Goal: Task Accomplishment & Management: Use online tool/utility

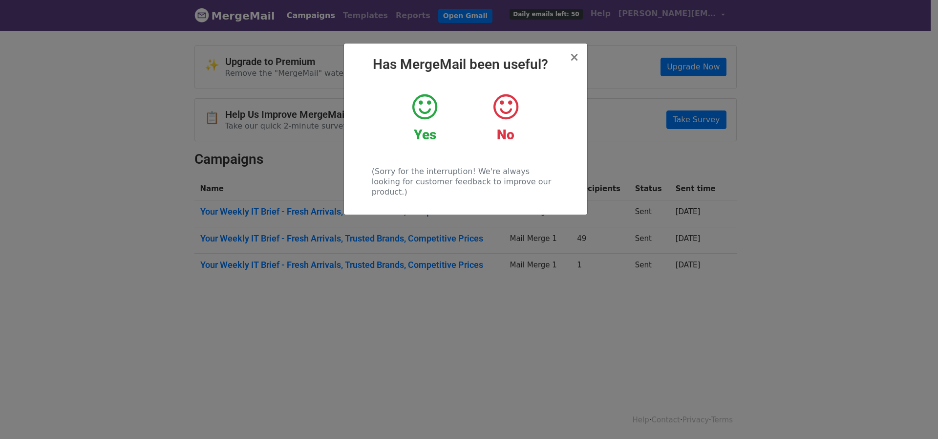
click at [421, 105] on icon at bounding box center [425, 106] width 25 height 29
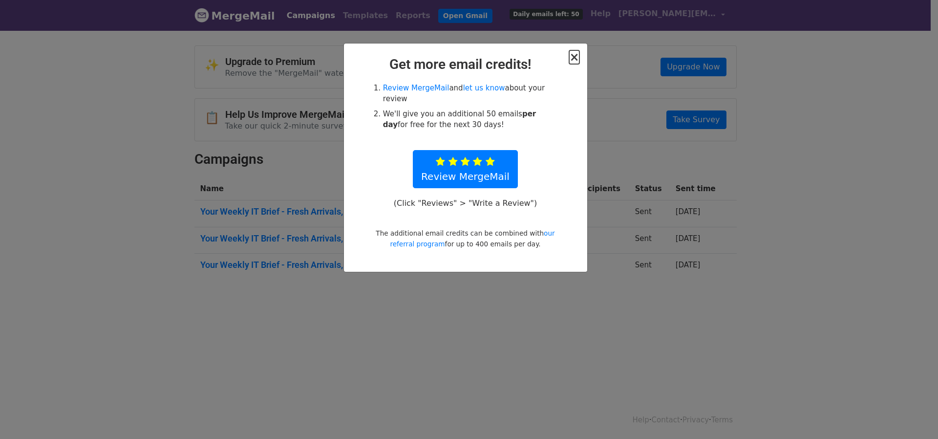
click at [571, 54] on span "×" at bounding box center [574, 57] width 10 height 14
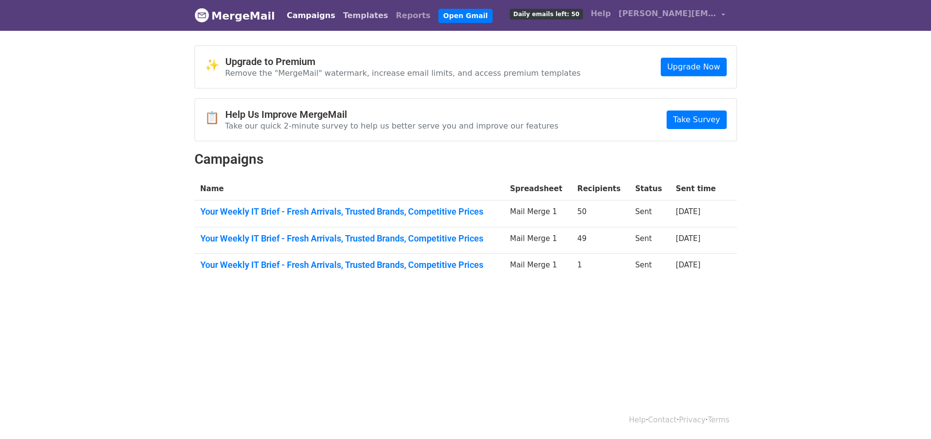
click at [346, 17] on link "Templates" at bounding box center [365, 16] width 53 height 20
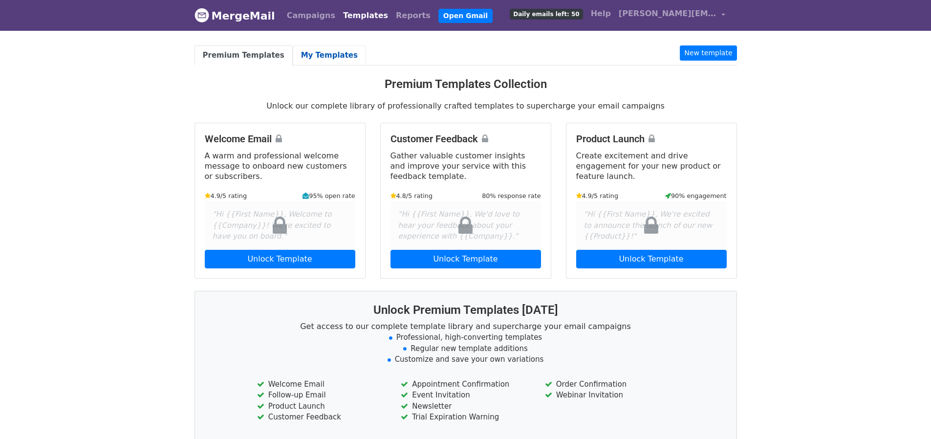
click at [309, 57] on link "My Templates" at bounding box center [329, 55] width 73 height 20
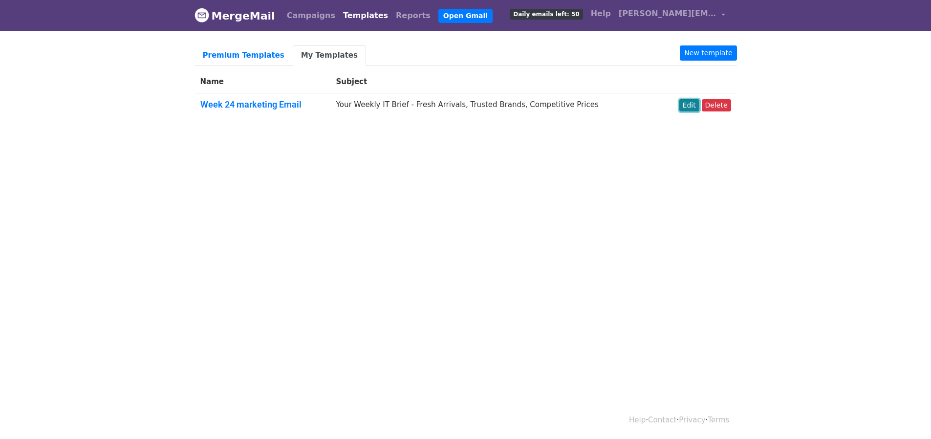
click at [689, 105] on link "Edit" at bounding box center [689, 105] width 20 height 12
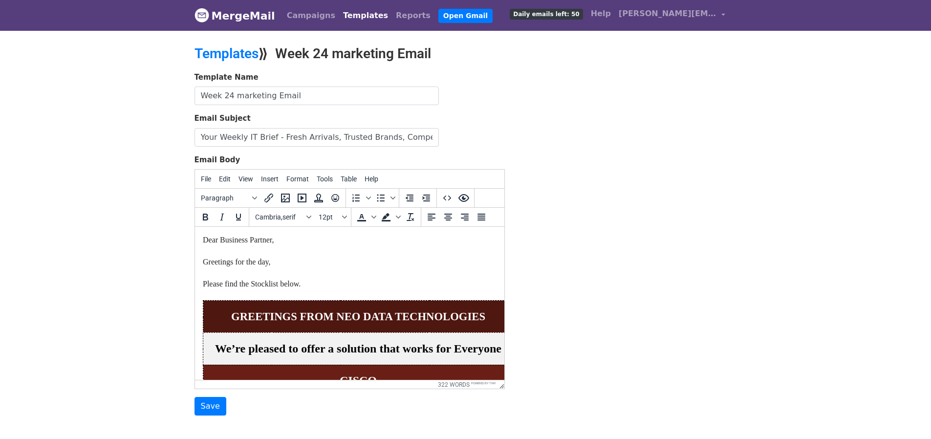
click at [226, 309] on p "GREETINGS FROM NEO DATA TECHNOLOGIES" at bounding box center [357, 317] width 303 height 16
drag, startPoint x: 203, startPoint y: 299, endPoint x: 333, endPoint y: 281, distance: 131.7
click at [333, 281] on p "Dear Business Partner, Greetings for the day, Please find the Stocklist below." at bounding box center [349, 267] width 294 height 65
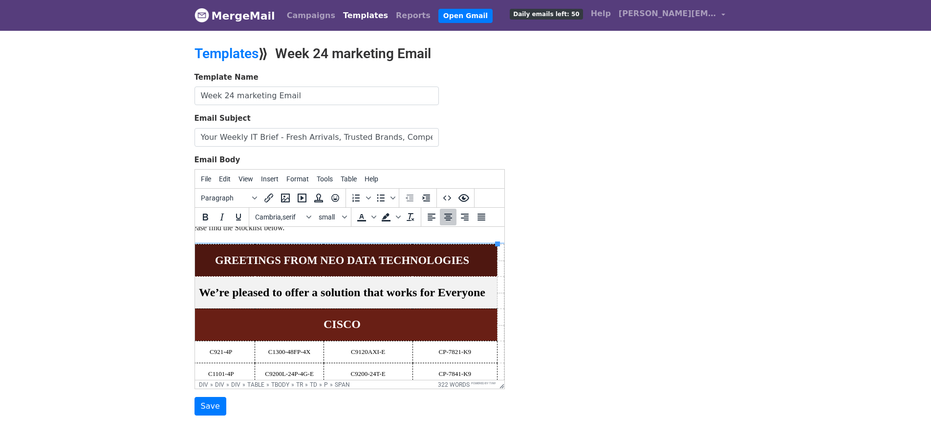
scroll to position [78, 18]
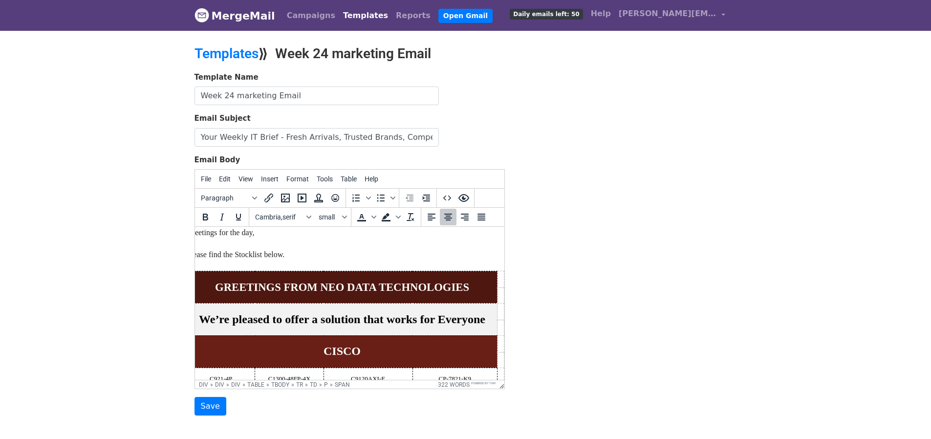
click at [255, 265] on p "Dear Business Partner, Greetings for the day, Please find the Stocklist below." at bounding box center [333, 237] width 294 height 65
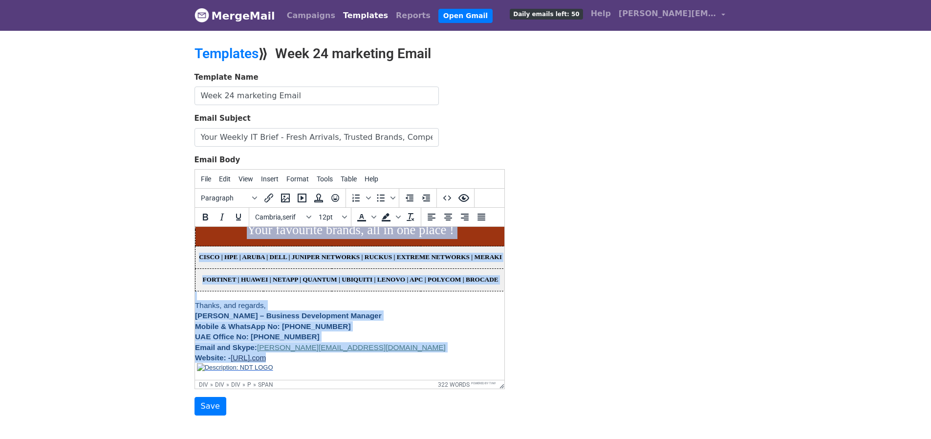
scroll to position [954, 8]
paste body
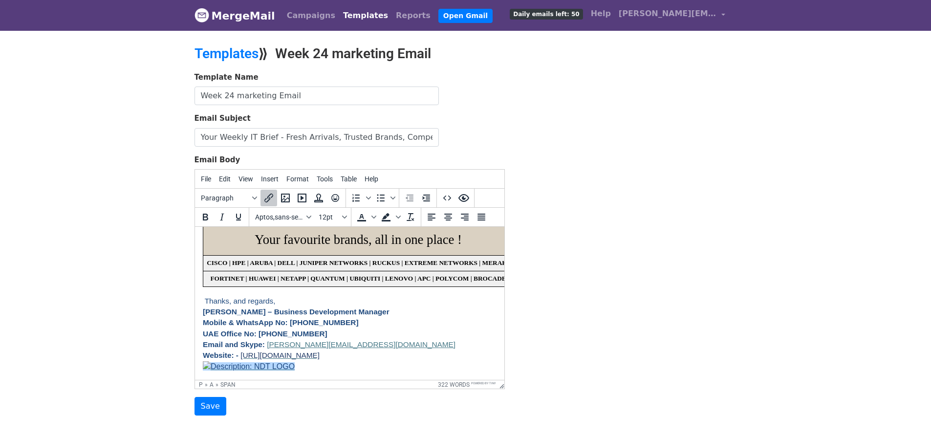
scroll to position [649, 0]
click at [311, 361] on p "​ ​﻿" at bounding box center [349, 366] width 294 height 11
drag, startPoint x: 311, startPoint y: 359, endPoint x: 196, endPoint y: 357, distance: 115.4
click at [223, 361] on img at bounding box center [248, 366] width 92 height 11
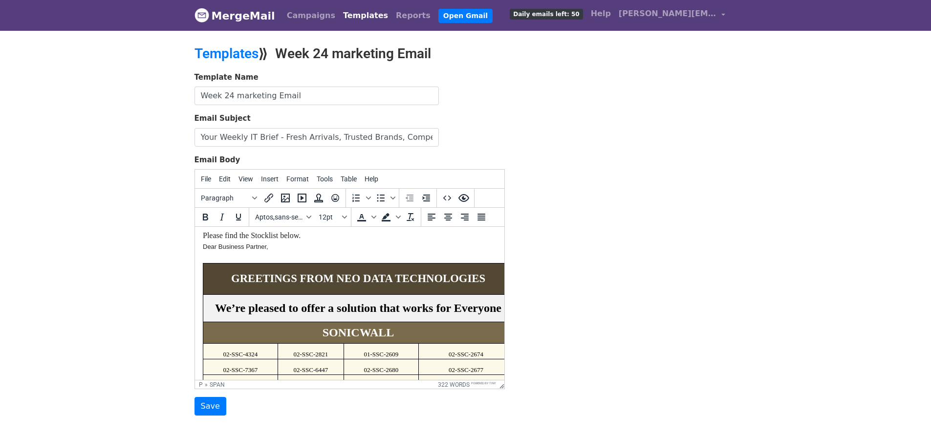
scroll to position [21, 0]
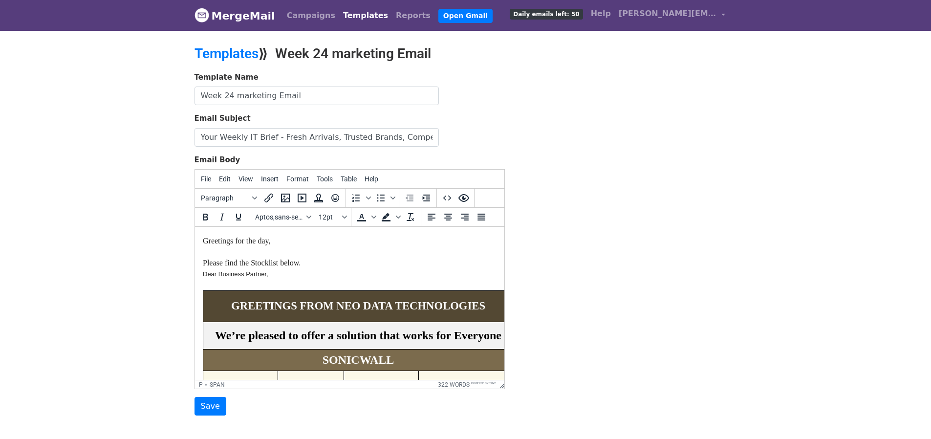
drag, startPoint x: 500, startPoint y: 347, endPoint x: 714, endPoint y: 472, distance: 248.2
drag, startPoint x: 285, startPoint y: 274, endPoint x: 191, endPoint y: 270, distance: 94.4
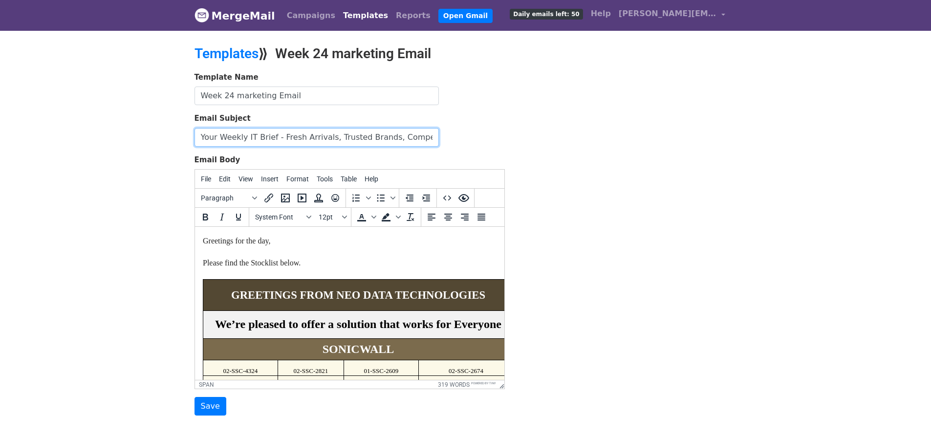
click at [322, 134] on input "Your Weekly IT Brief - Fresh Arrivals, Trusted Brands, Competitive Prices" at bounding box center [317, 137] width 244 height 19
paste input "Exclusive Stock list Release - Premium IT Hardware at the Right Price"
type input "Exclusive Stock list Release - Premium IT Hardware at the Right Price"
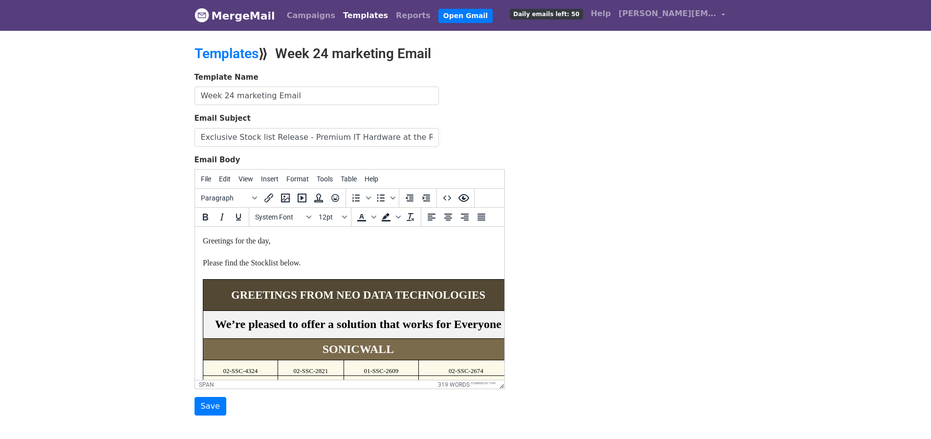
click at [327, 53] on h2 "Templates ⟫ Week 24 marketing Email" at bounding box center [373, 53] width 357 height 17
click at [231, 97] on input "Week 24 marketing Email" at bounding box center [317, 96] width 244 height 19
click at [221, 96] on input "Week marketing Email" at bounding box center [317, 96] width 244 height 19
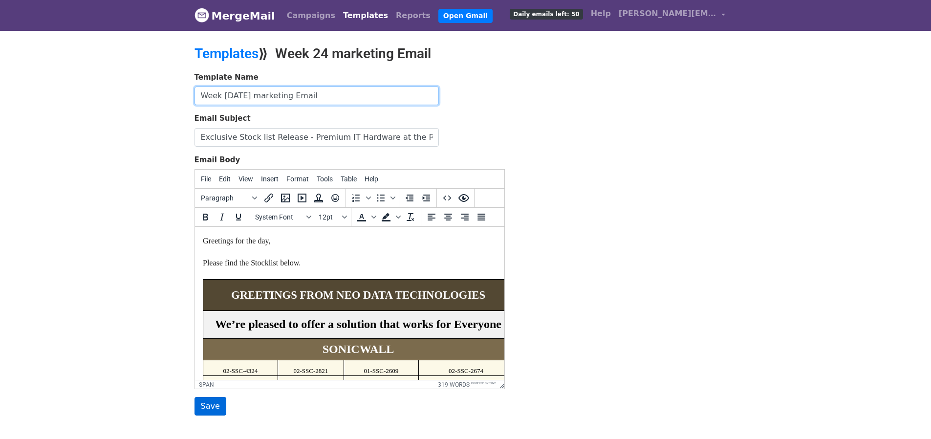
type input "Week Sep 6 marketing Email"
click at [216, 403] on input "Save" at bounding box center [211, 406] width 32 height 19
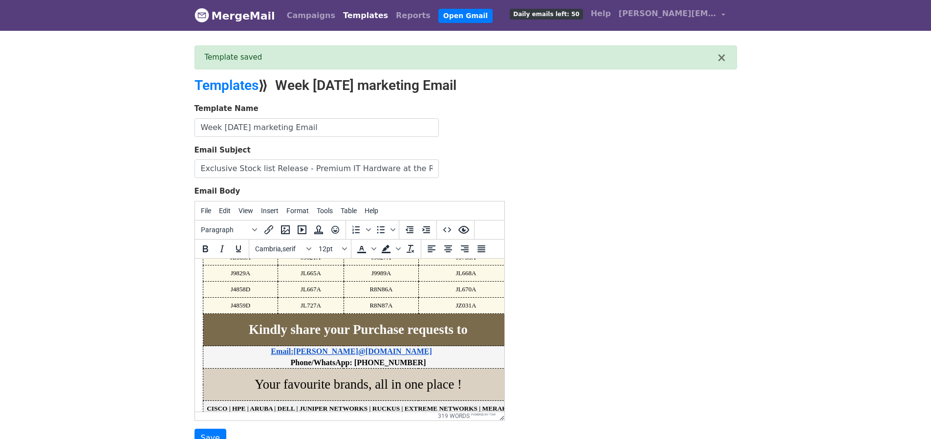
scroll to position [587, 0]
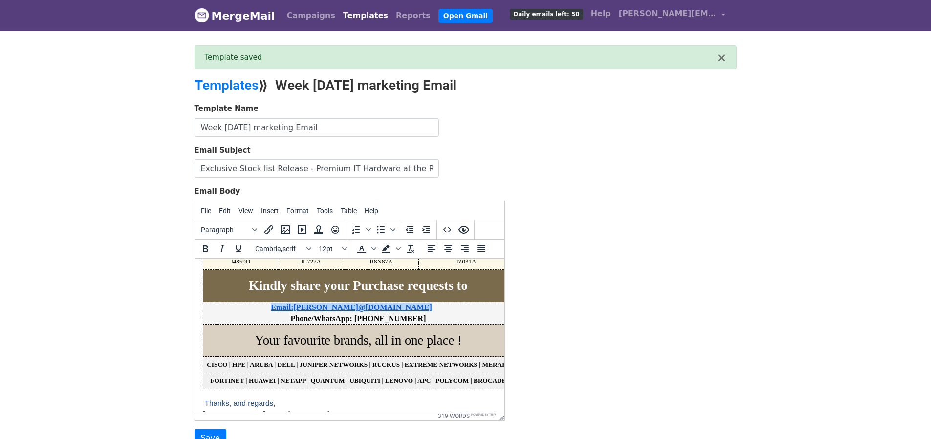
click at [272, 308] on p "﻿Email:aakash@ neodatatechnologies.com Phone/WhatsApp: +971 543262995" at bounding box center [357, 313] width 303 height 22
click at [428, 249] on icon "Align left" at bounding box center [432, 248] width 8 height 7
drag, startPoint x: 401, startPoint y: 316, endPoint x: 266, endPoint y: 304, distance: 135.5
click at [266, 304] on p "﻿ Email:aakash@ neodatatechnologies.com Phone/WhatsApp: +971 543262995" at bounding box center [357, 313] width 303 height 22
click at [432, 247] on icon "Align left" at bounding box center [432, 248] width 8 height 7
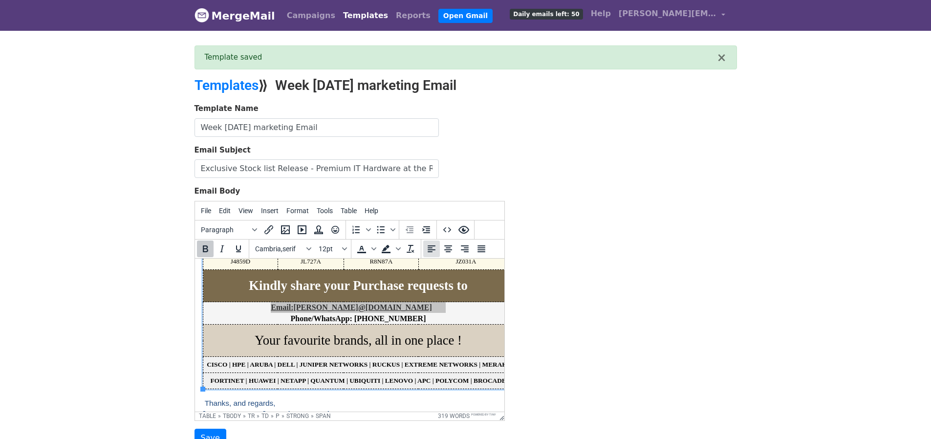
click at [431, 248] on icon "Align left" at bounding box center [432, 249] width 12 height 12
click at [443, 309] on p "﻿ Email:aakash@ neodatatechnologies.com Phone/WhatsApp: +971 543262995" at bounding box center [357, 313] width 303 height 22
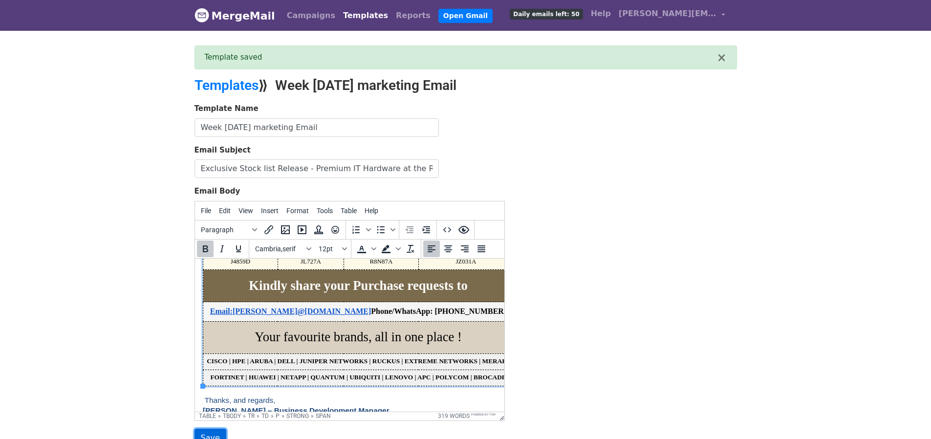
click at [216, 433] on input "Save" at bounding box center [211, 438] width 32 height 19
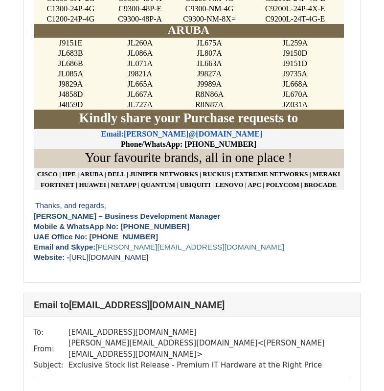
scroll to position [4555, 0]
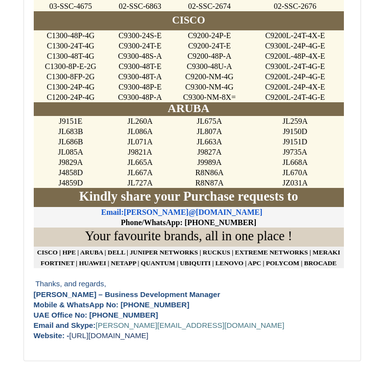
drag, startPoint x: 386, startPoint y: 65, endPoint x: 393, endPoint y: 233, distance: 167.3
click at [383, 233] on html "Campaign Preview 1 recipient To send your campaign, go back to Gmail and click …" at bounding box center [192, 37] width 384 height 823
